Goal: Find specific page/section: Find specific page/section

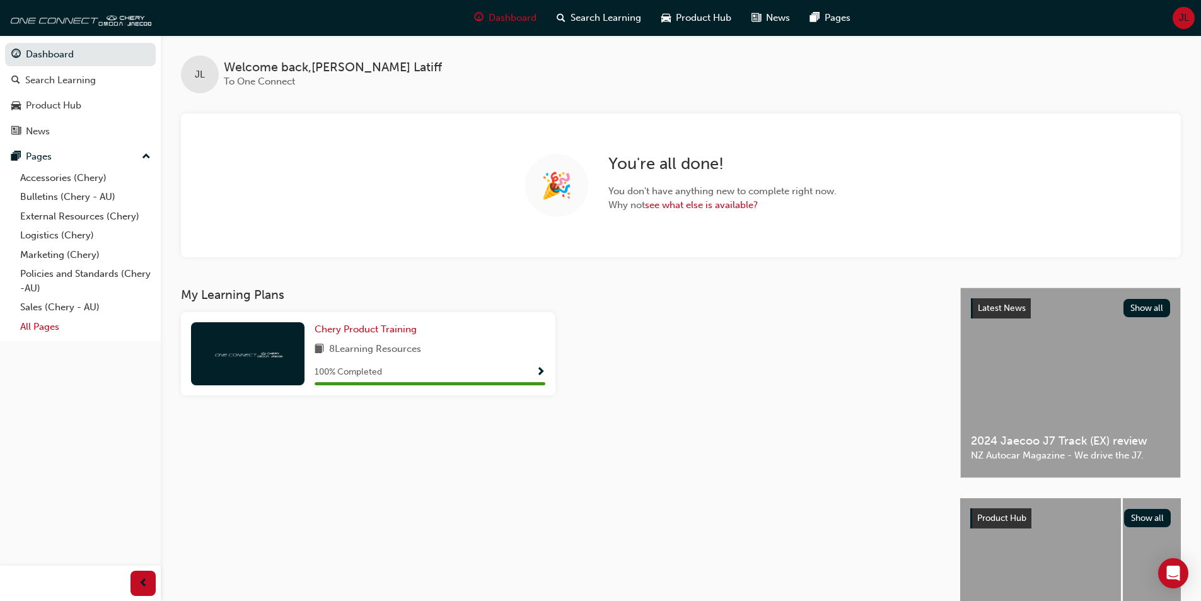
click at [51, 328] on link "All Pages" at bounding box center [85, 327] width 141 height 20
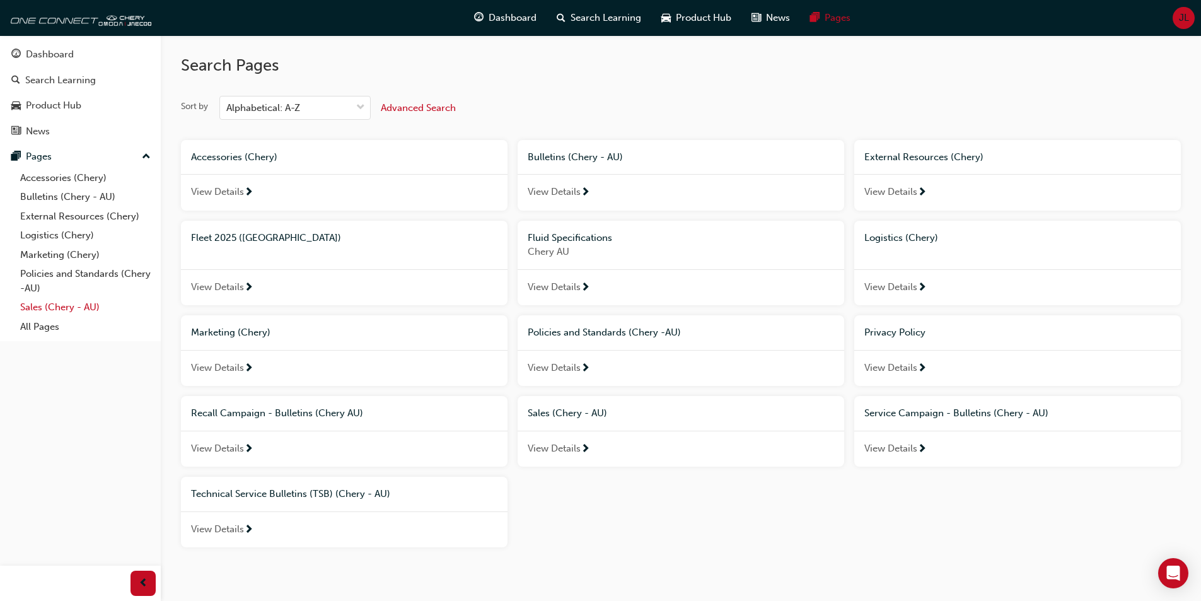
click at [49, 310] on link "Sales (Chery - AU)" at bounding box center [85, 308] width 141 height 20
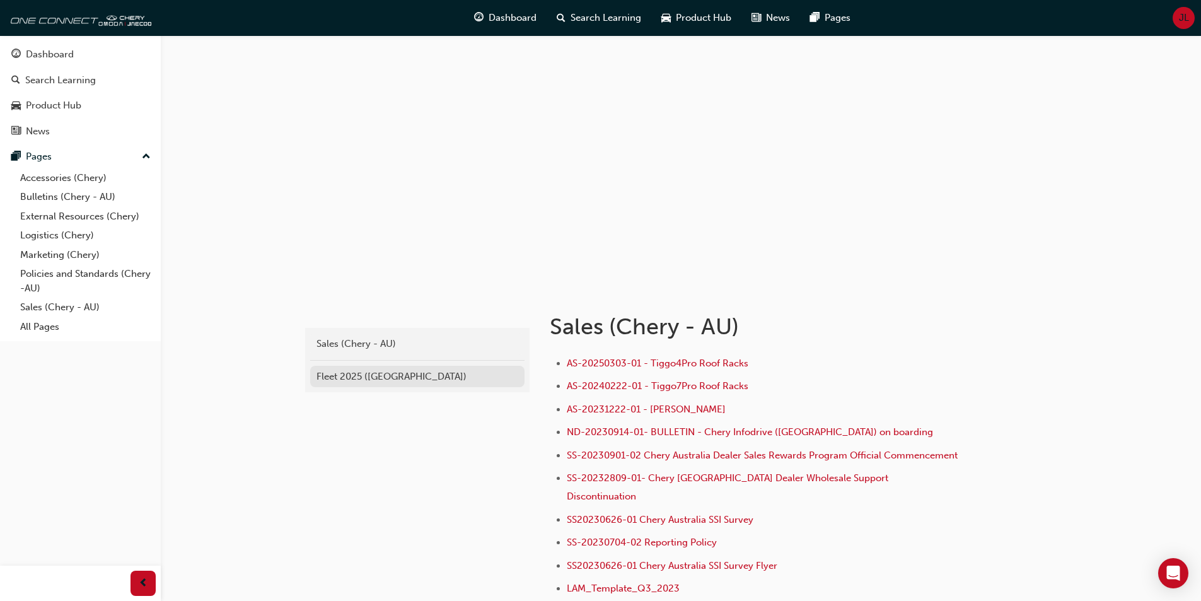
click at [348, 369] on div "Fleet 2025 ([GEOGRAPHIC_DATA])" at bounding box center [417, 376] width 202 height 14
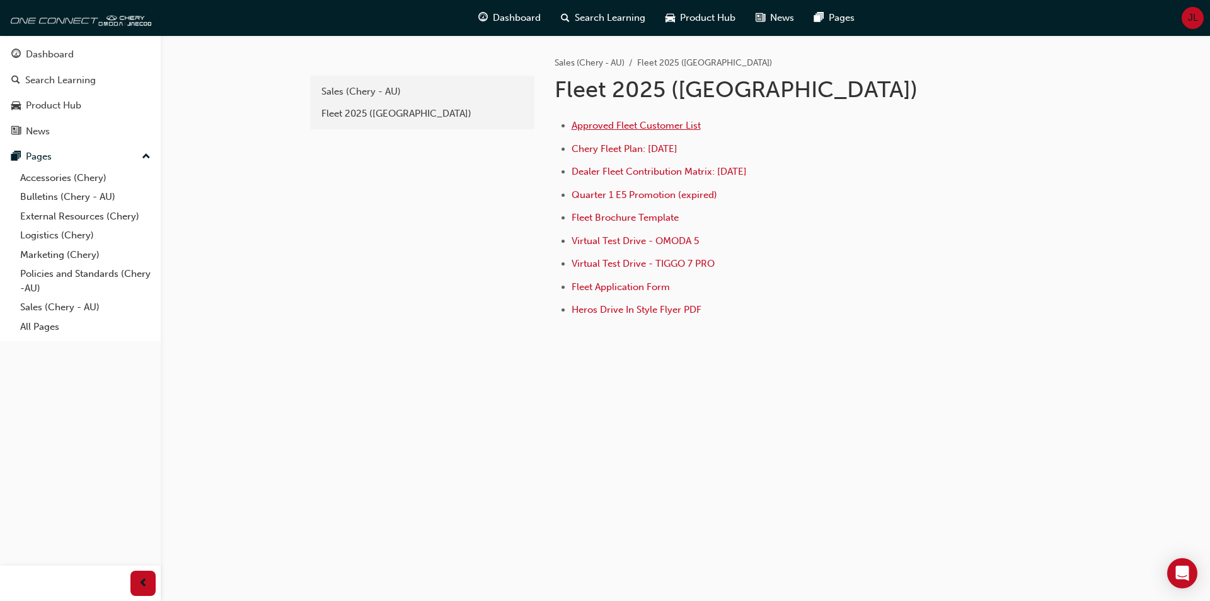
click at [661, 122] on span "Approved Fleet Customer List" at bounding box center [636, 125] width 129 height 11
click at [642, 166] on span "Dealer Fleet Contribution Matrix: [DATE]" at bounding box center [659, 171] width 175 height 11
click at [653, 125] on span "Approved Fleet Customer List" at bounding box center [636, 125] width 129 height 11
